Goal: Check status

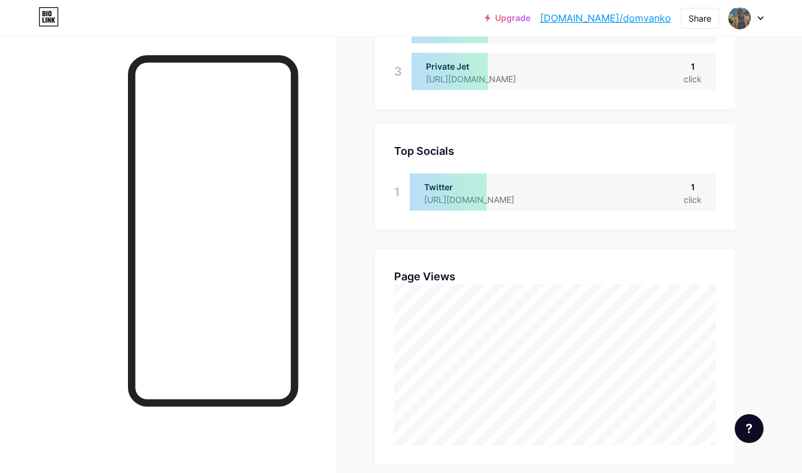
scroll to position [473, 802]
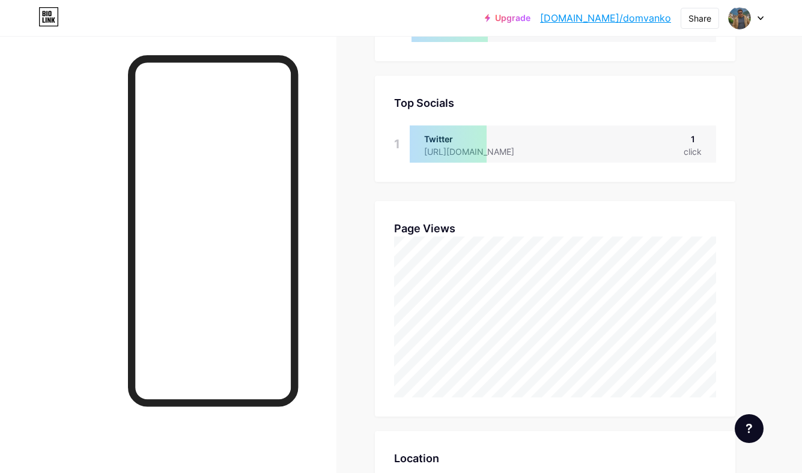
scroll to position [385, 0]
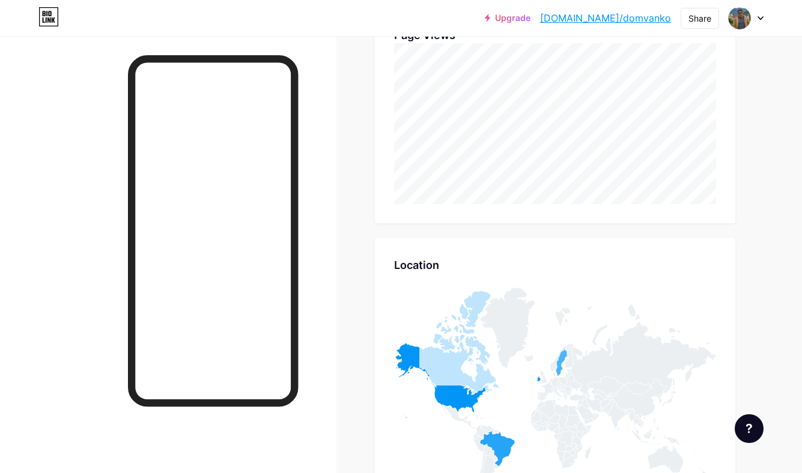
scroll to position [473, 802]
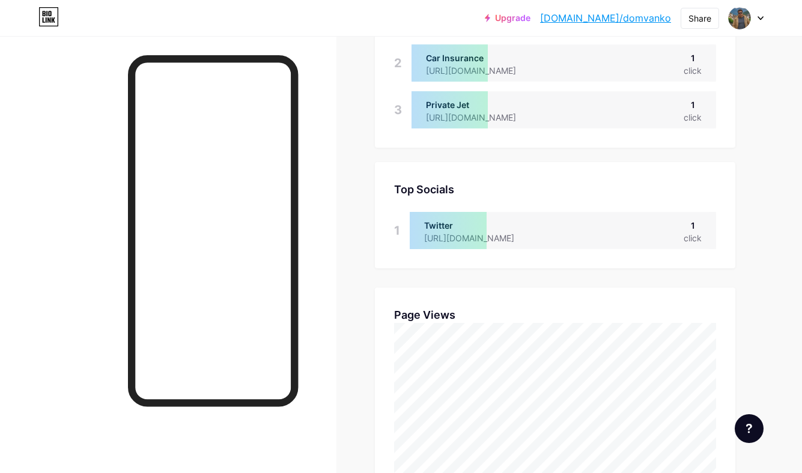
scroll to position [438, 0]
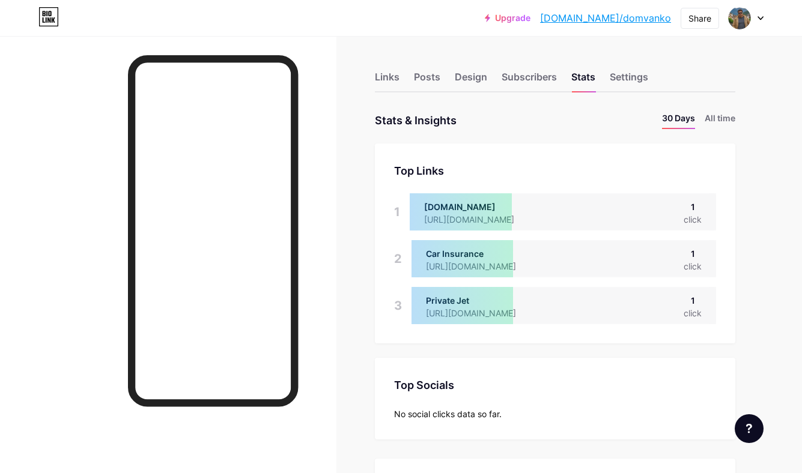
scroll to position [473, 802]
